Goal: Find specific page/section: Find specific page/section

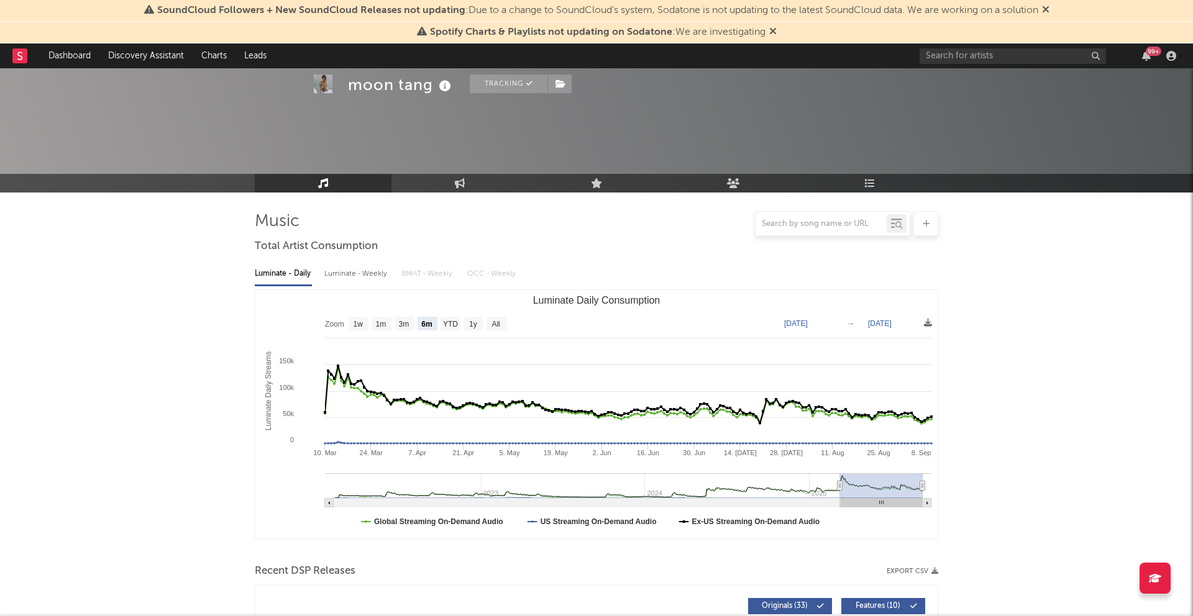
select select "6m"
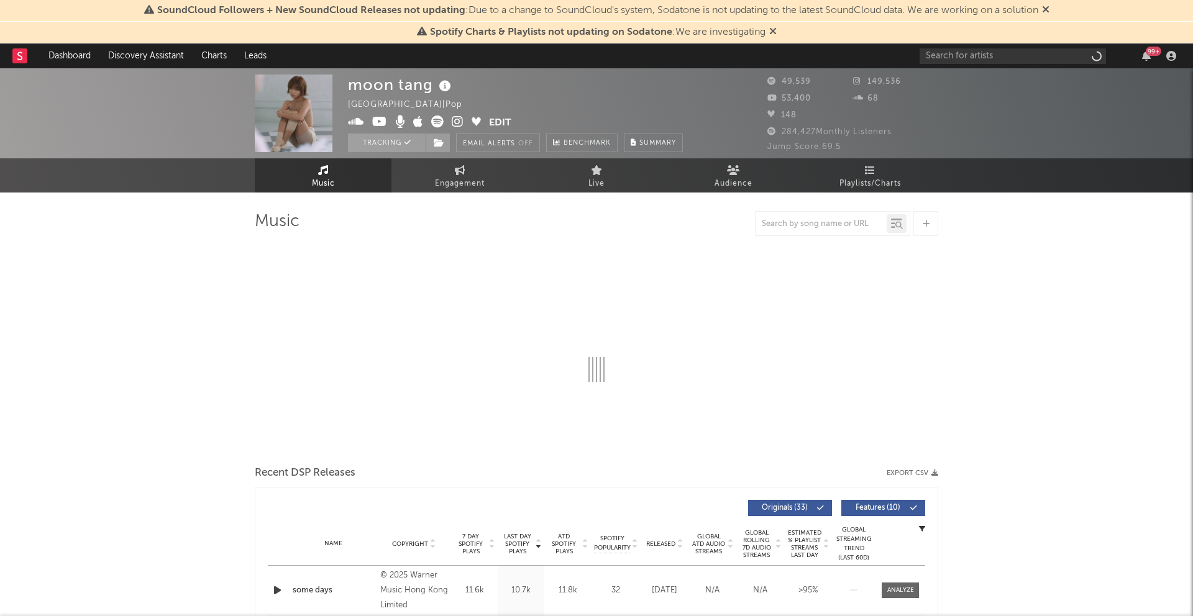
select select "6m"
